Goal: Transaction & Acquisition: Book appointment/travel/reservation

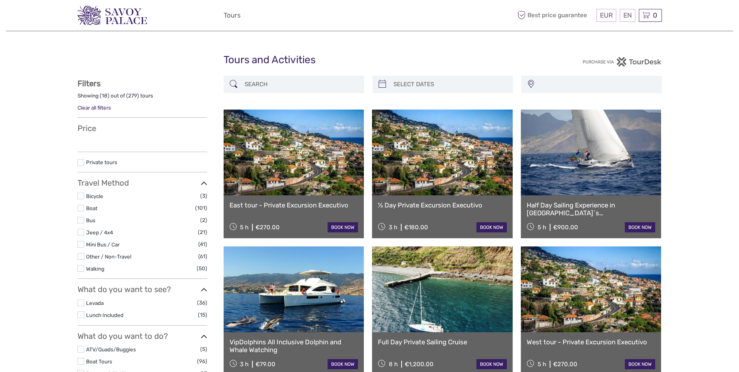
select select
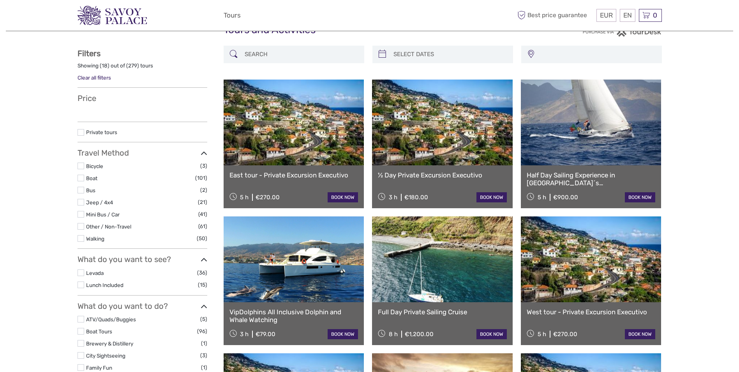
select select
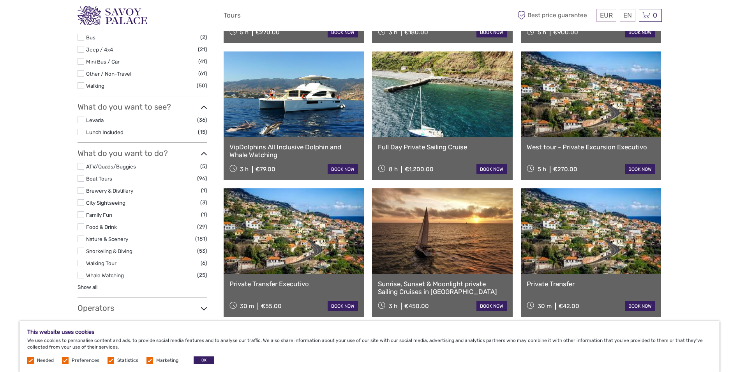
scroll to position [196, 0]
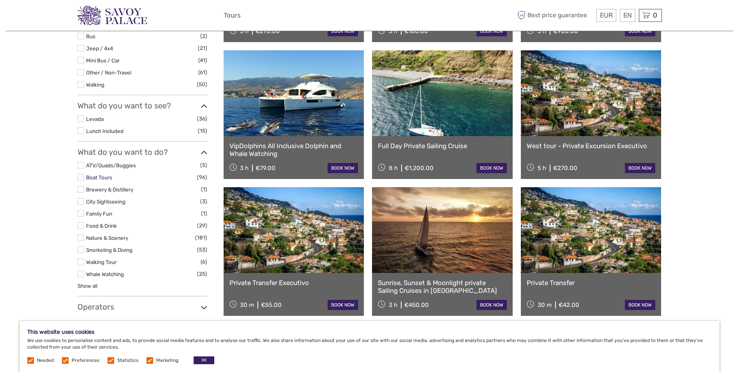
click at [110, 179] on link "Boat Tours" at bounding box center [99, 177] width 26 height 6
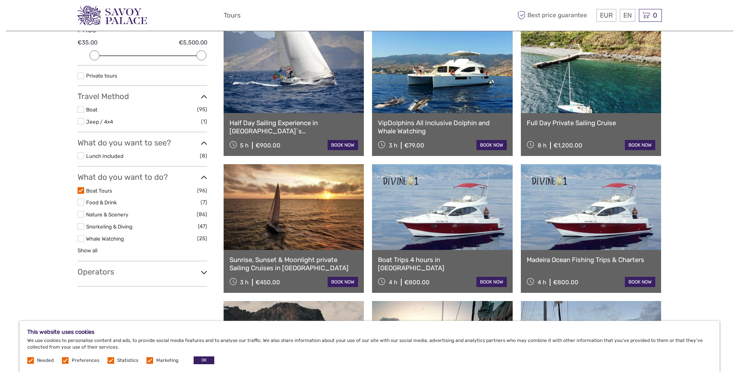
scroll to position [100, 0]
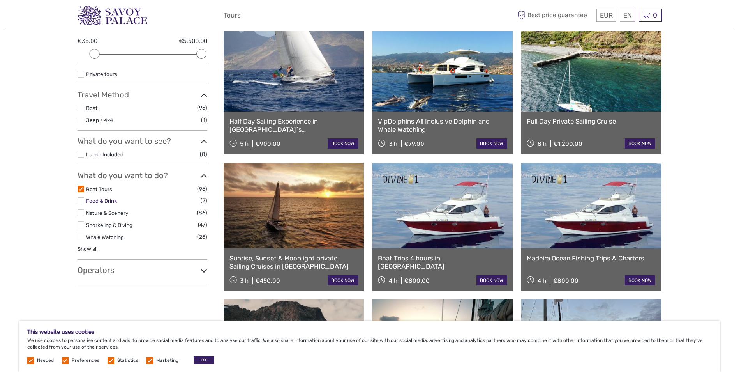
click at [112, 199] on link "Food & Drink" at bounding box center [101, 201] width 31 height 6
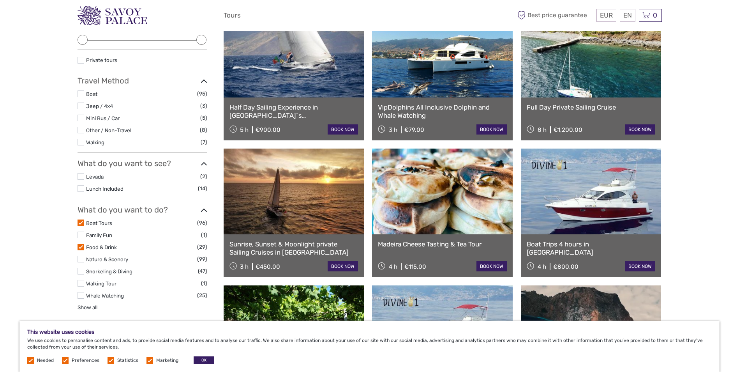
scroll to position [117, 0]
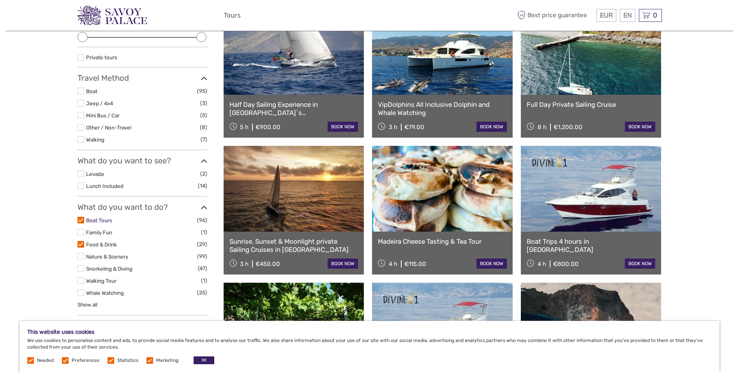
click at [96, 221] on link "Boat Tours" at bounding box center [99, 220] width 26 height 6
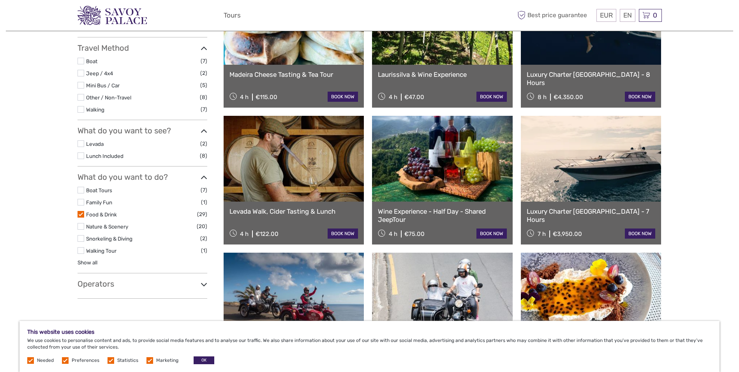
scroll to position [157, 0]
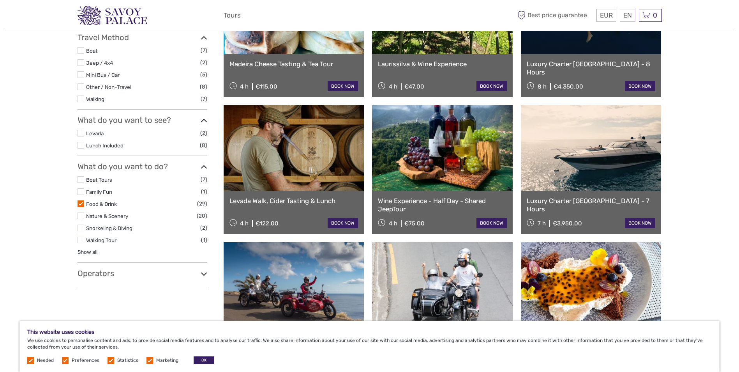
click at [90, 208] on label "Food & Drink" at bounding box center [141, 204] width 111 height 9
click at [0, 0] on input "checkbox" at bounding box center [0, 0] width 0 height 0
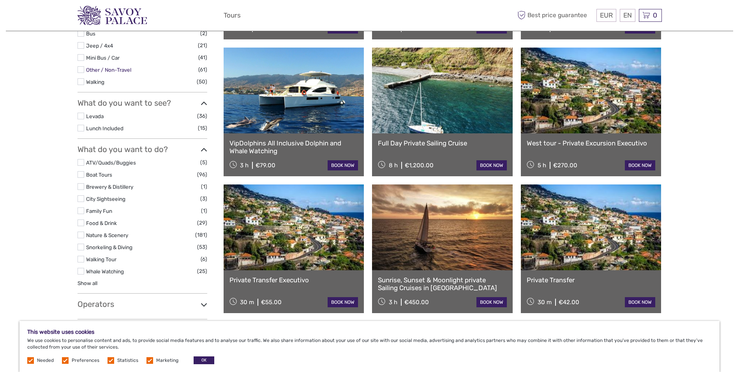
scroll to position [200, 0]
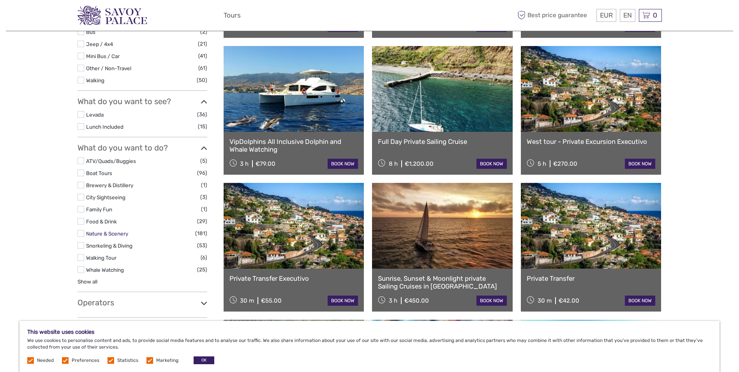
click at [114, 235] on link "Nature & Scenery" at bounding box center [107, 233] width 42 height 6
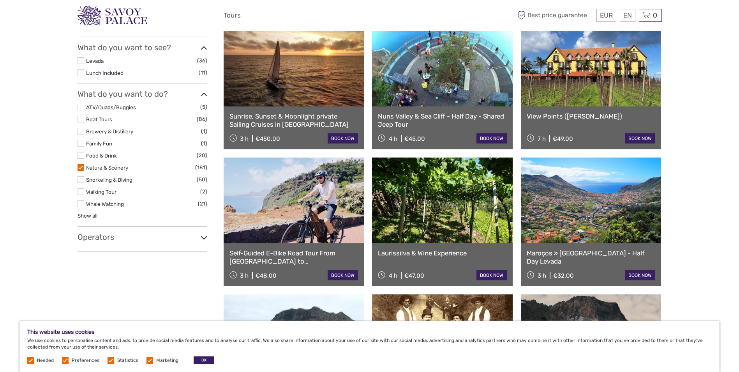
scroll to position [239, 0]
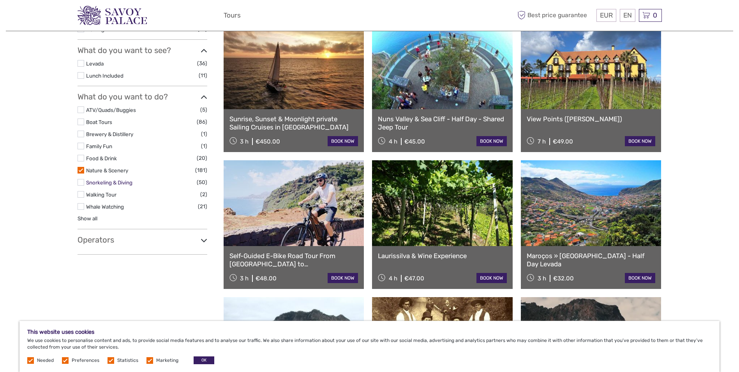
click at [96, 180] on link "Snorkeling & Diving" at bounding box center [109, 182] width 46 height 6
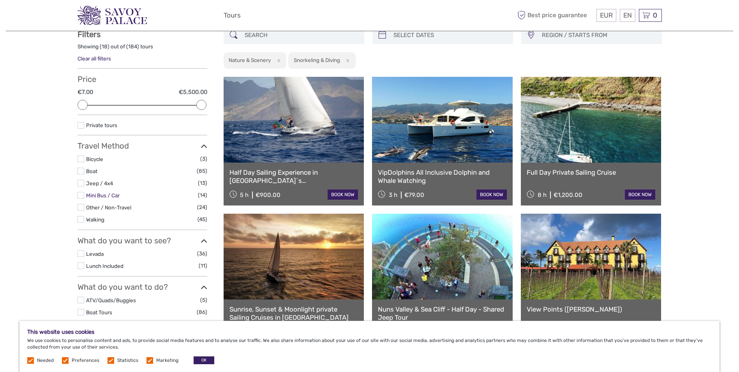
scroll to position [145, 0]
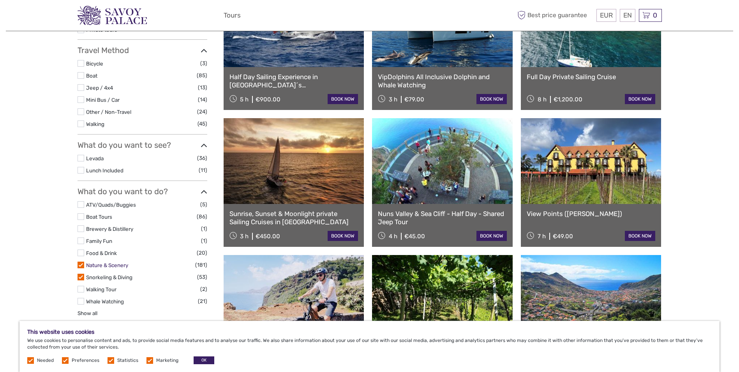
click at [101, 267] on link "Nature & Scenery" at bounding box center [107, 265] width 42 height 6
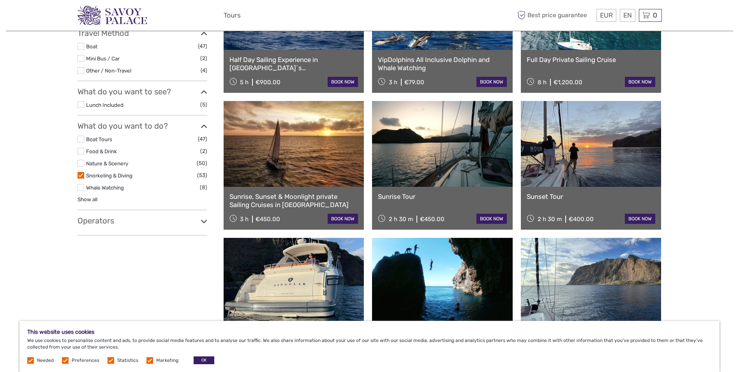
scroll to position [161, 0]
click at [97, 189] on link "Whale Watching" at bounding box center [105, 188] width 38 height 6
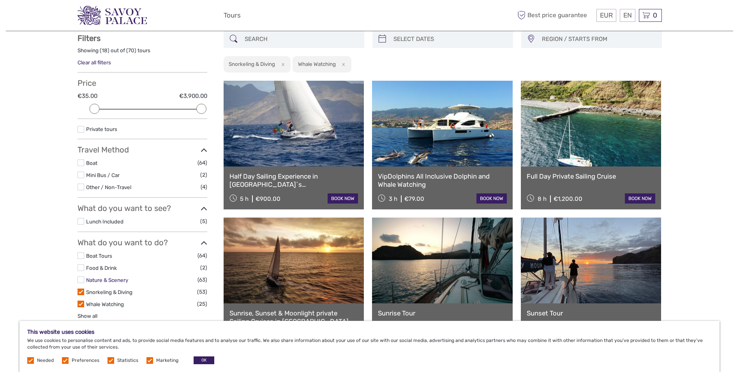
scroll to position [44, 0]
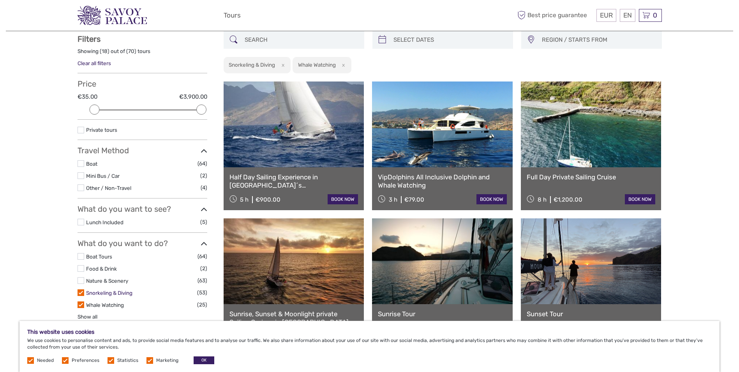
click at [101, 291] on link "Snorkeling & Diving" at bounding box center [109, 293] width 46 height 6
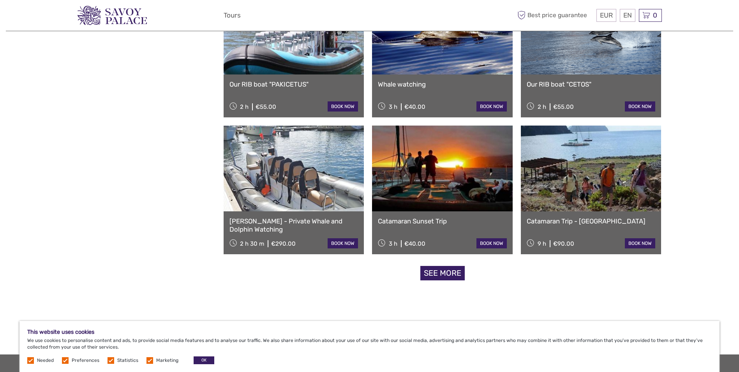
scroll to position [668, 0]
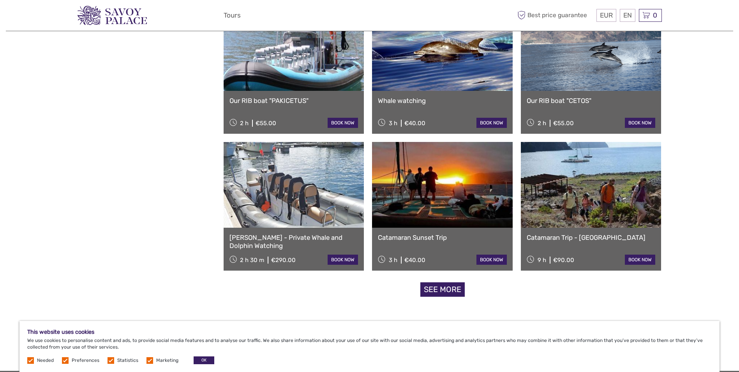
click at [569, 236] on link "Catamaran Trip - [GEOGRAPHIC_DATA]" at bounding box center [591, 237] width 129 height 8
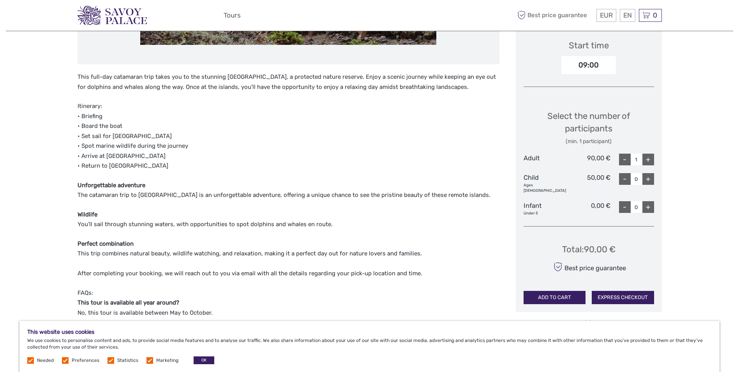
scroll to position [273, 0]
